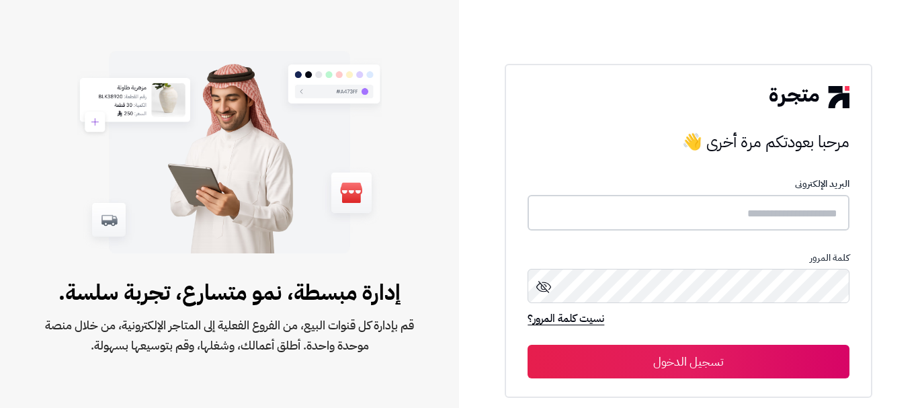
type input "**********"
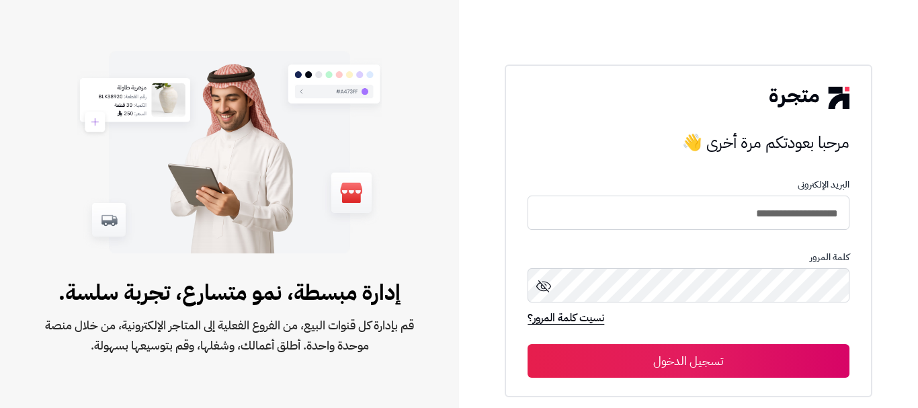
click at [613, 349] on button "تسجيل الدخول" at bounding box center [687, 361] width 321 height 34
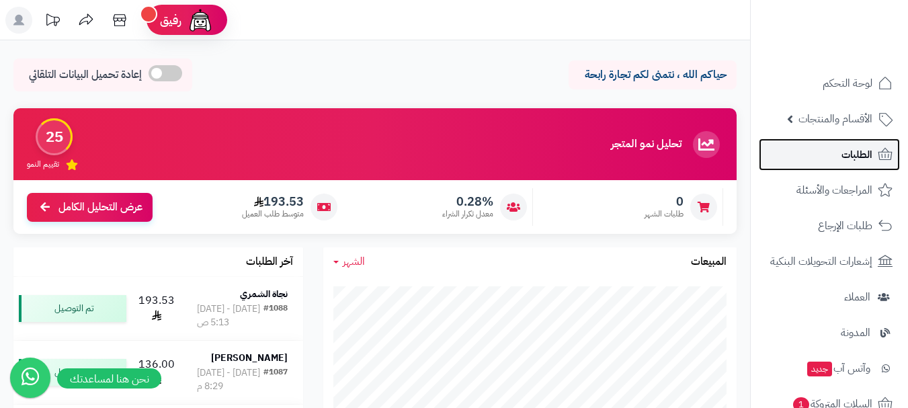
click at [878, 164] on link "الطلبات" at bounding box center [828, 154] width 141 height 32
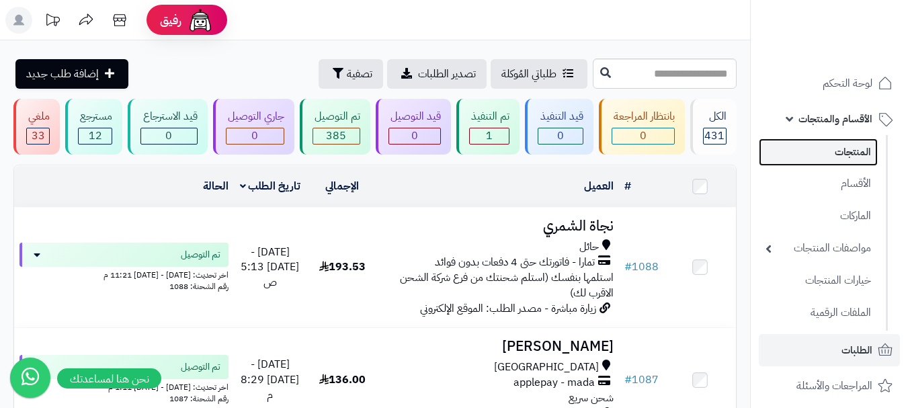
click at [855, 144] on link "المنتجات" at bounding box center [817, 152] width 119 height 28
